Goal: Information Seeking & Learning: Learn about a topic

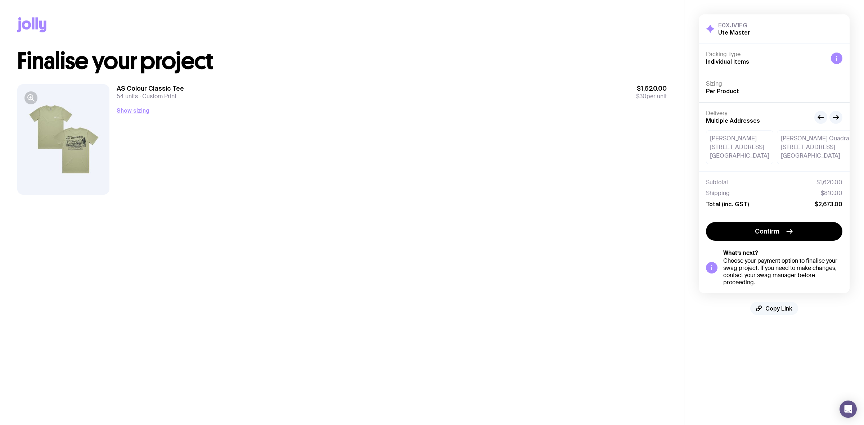
click at [773, 305] on span "Copy Link" at bounding box center [779, 308] width 27 height 7
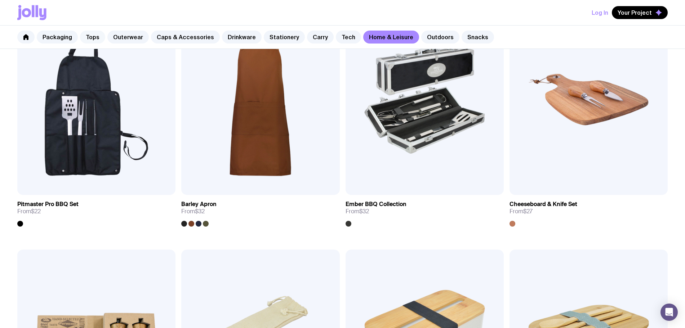
click at [90, 39] on link "Tops" at bounding box center [92, 37] width 25 height 13
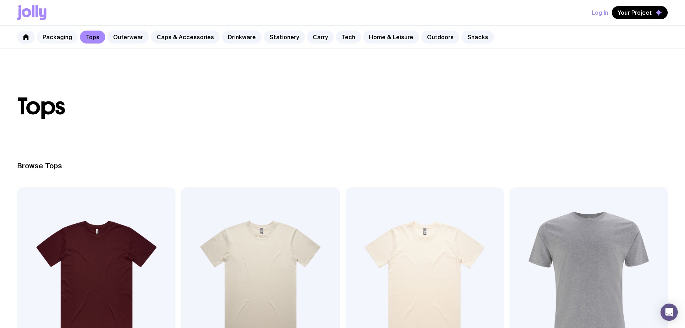
click at [59, 40] on link "Packaging" at bounding box center [57, 37] width 41 height 13
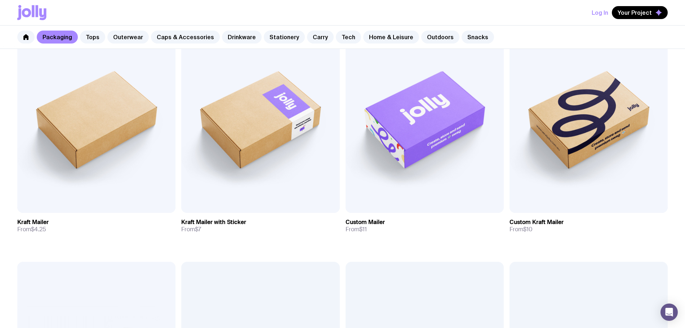
scroll to position [180, 0]
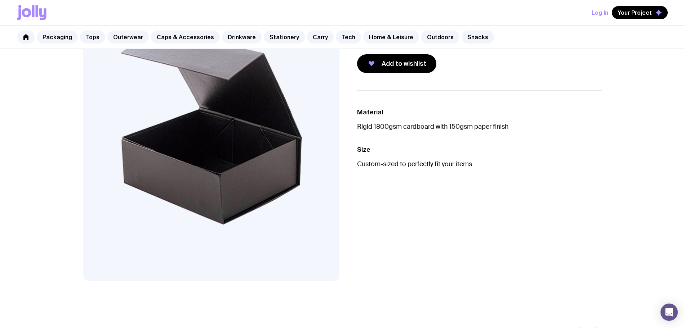
scroll to position [45, 0]
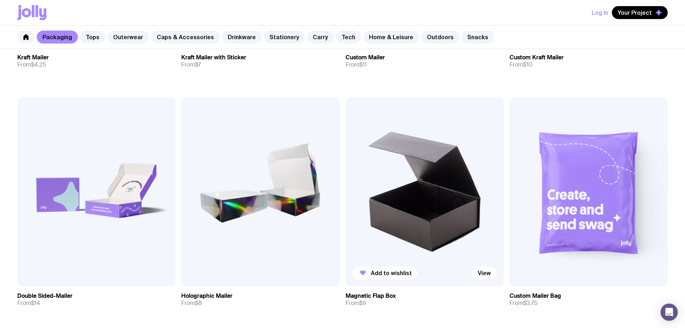
scroll to position [315, 0]
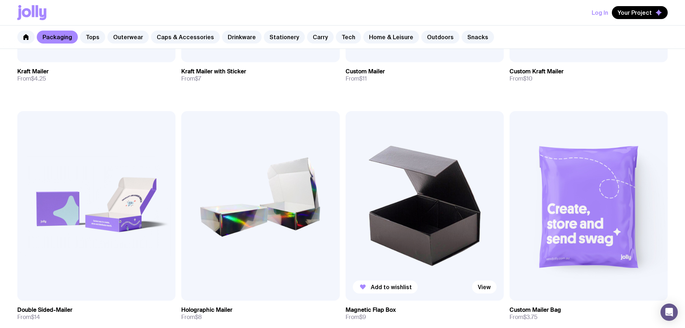
click at [345, 111] on img at bounding box center [424, 206] width 158 height 190
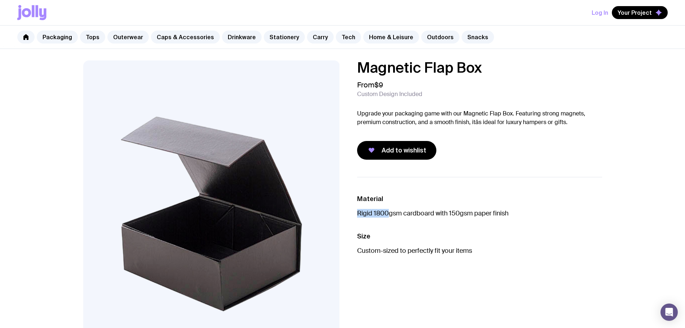
drag, startPoint x: 358, startPoint y: 213, endPoint x: 436, endPoint y: 222, distance: 78.7
click at [391, 215] on p "Rigid 1800gsm cardboard with 150gsm paper finish" at bounding box center [479, 213] width 245 height 9
click at [445, 224] on ul "Material Rigid 1800gsm cardboard with 150gsm paper finish Size Custom-sized to …" at bounding box center [479, 224] width 245 height 95
